Goal: Navigation & Orientation: Find specific page/section

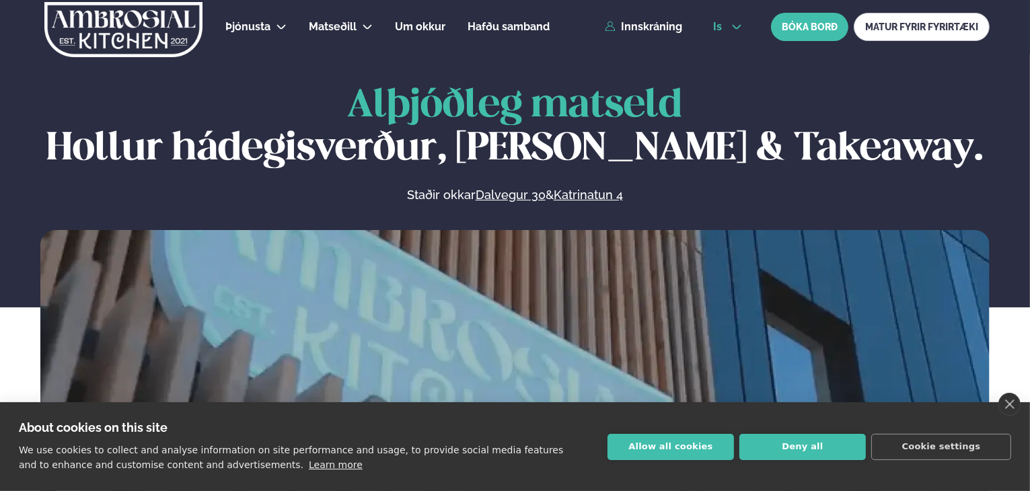
click at [737, 20] on div "is en is BÓKA BORÐ MATUR FYRIR FYRIRTÆKI" at bounding box center [846, 27] width 287 height 28
click at [734, 29] on icon at bounding box center [737, 27] width 11 height 11
click at [725, 53] on link "en" at bounding box center [728, 51] width 50 height 27
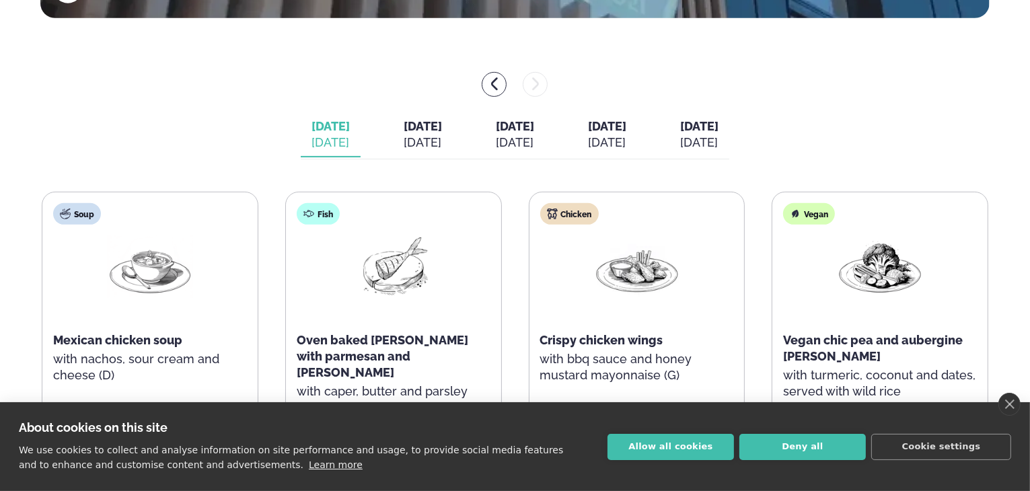
scroll to position [471, 0]
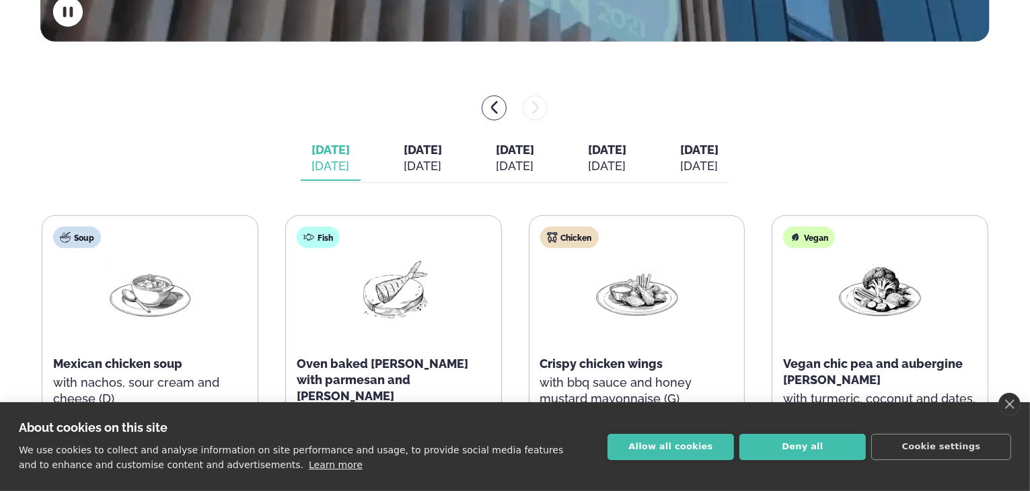
click at [624, 147] on span "[DATE]" at bounding box center [607, 150] width 38 height 14
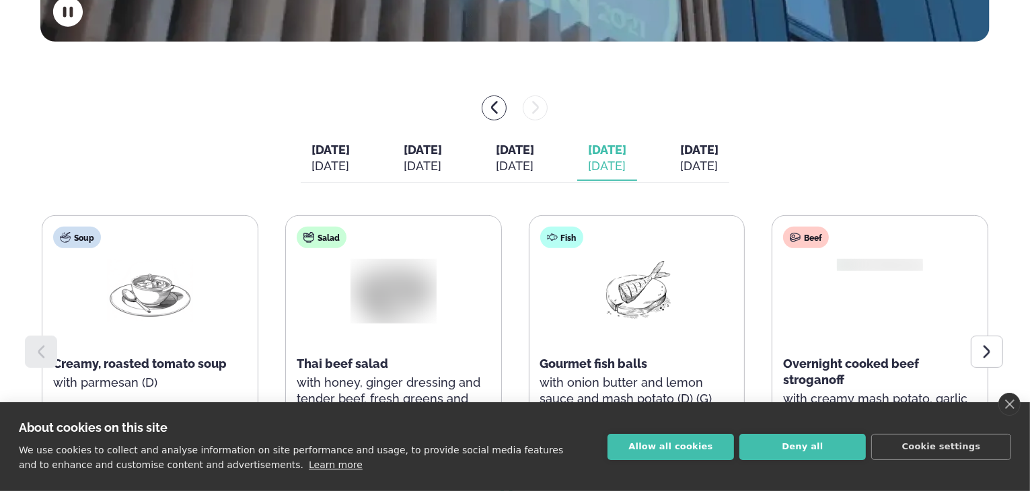
click at [719, 165] on div "[DATE]" at bounding box center [699, 166] width 38 height 16
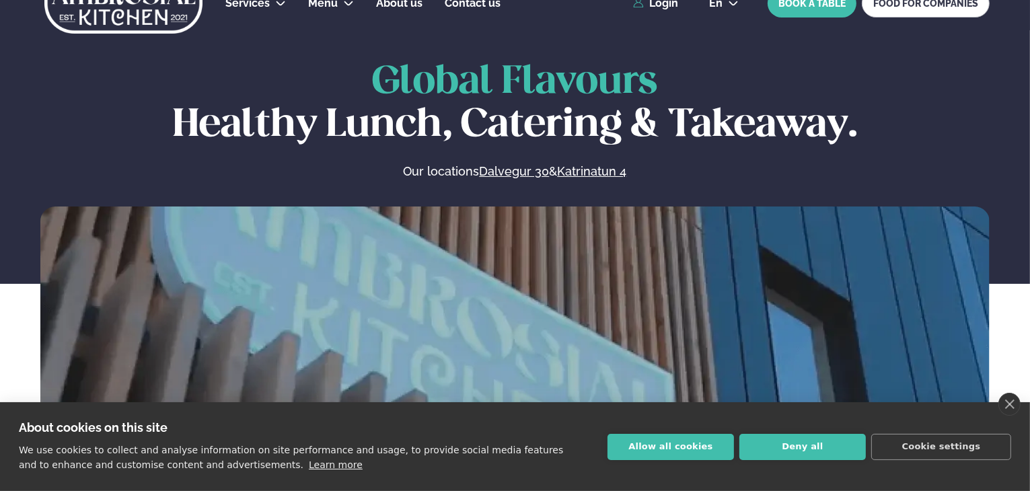
scroll to position [0, 0]
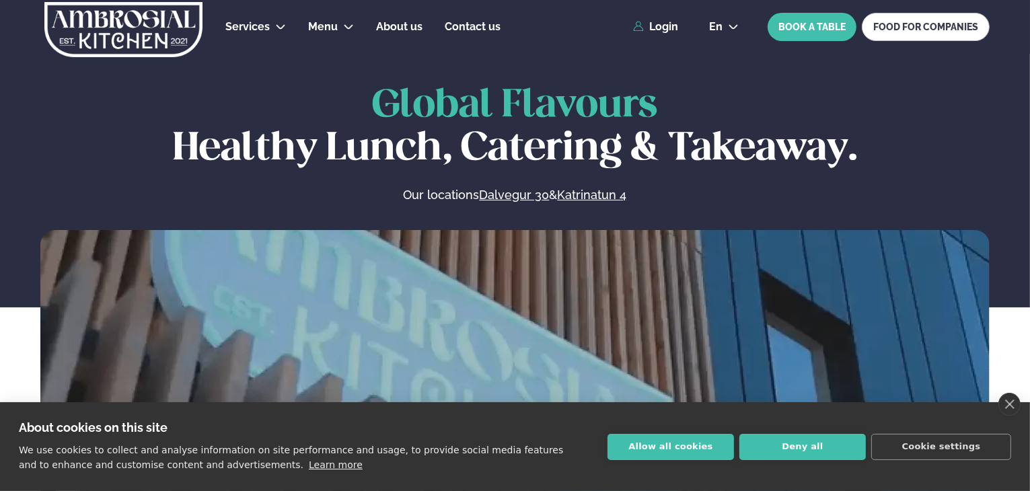
click at [188, 105] on h1 "Global Flavours Healthy Lunch, Catering & Takeaway." at bounding box center [515, 128] width 950 height 86
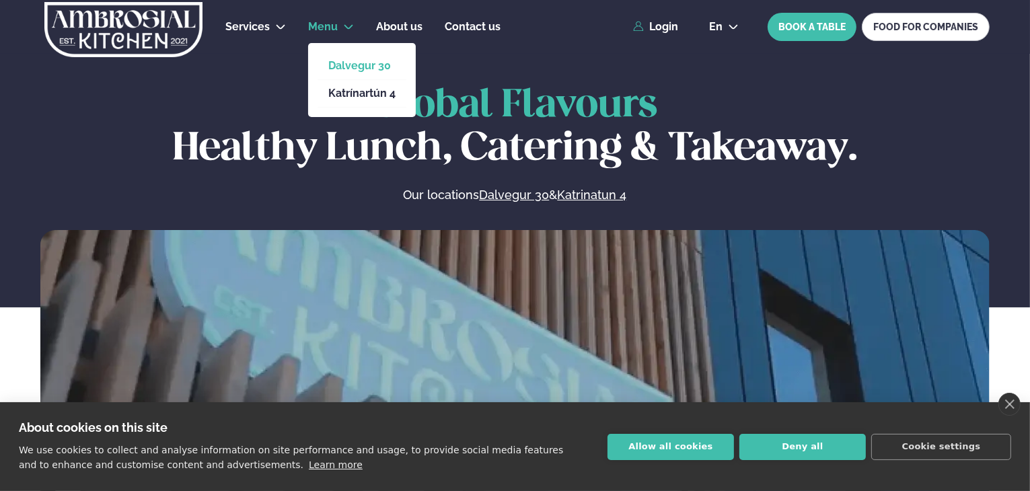
click at [328, 65] on link "Dalvegur 30" at bounding box center [361, 66] width 67 height 11
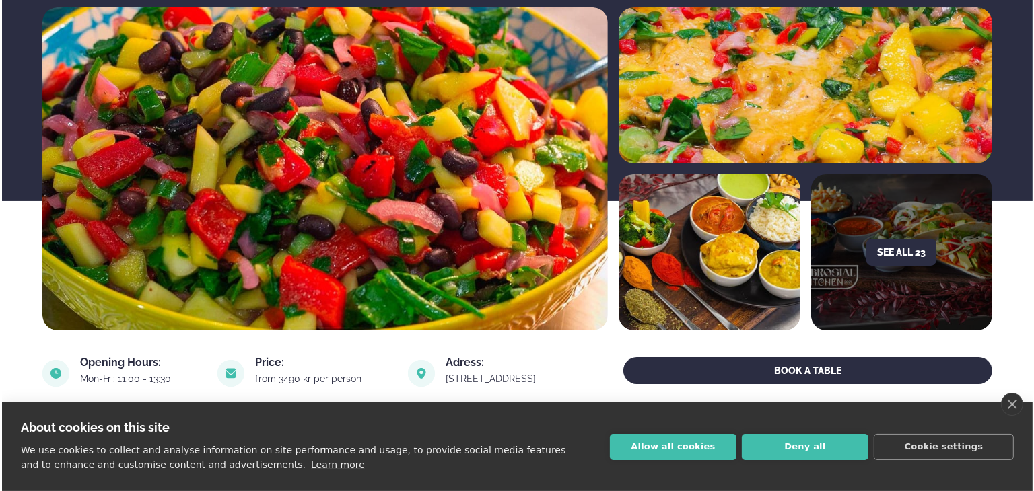
scroll to position [202, 0]
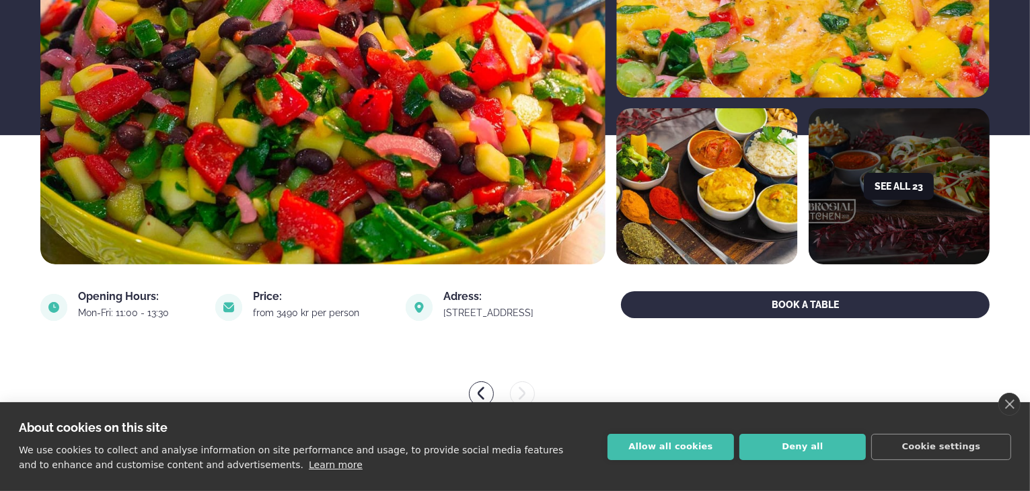
click at [891, 184] on button "See all 23" at bounding box center [899, 186] width 70 height 27
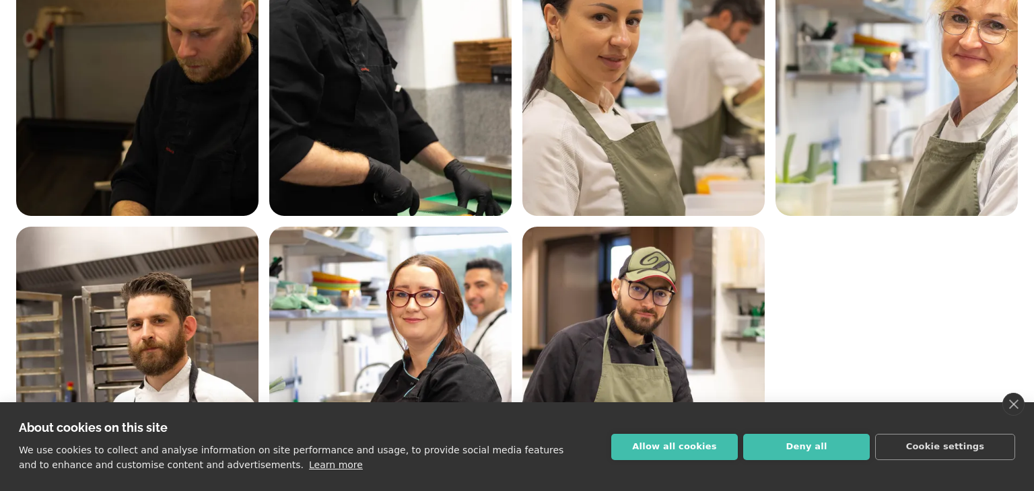
scroll to position [1389, 0]
